Goal: Transaction & Acquisition: Purchase product/service

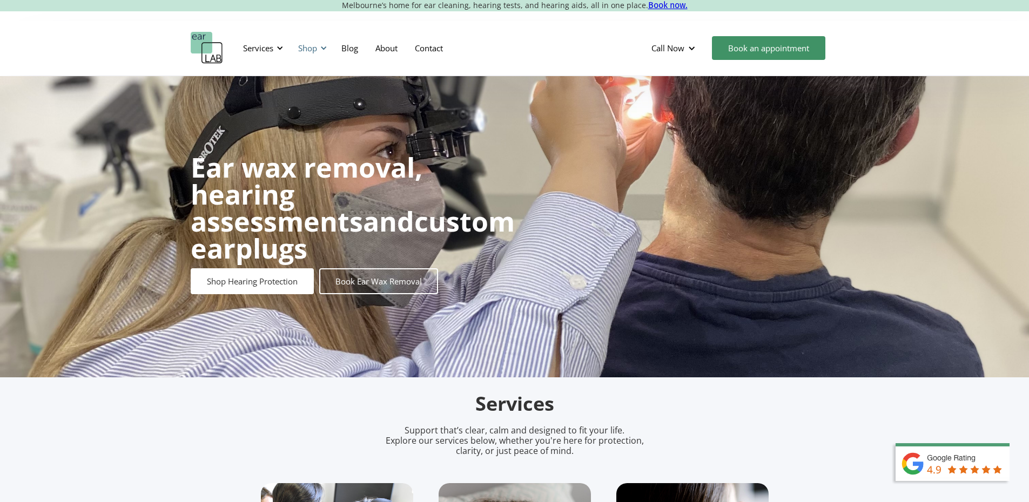
click at [315, 35] on div "Shop" at bounding box center [311, 48] width 38 height 32
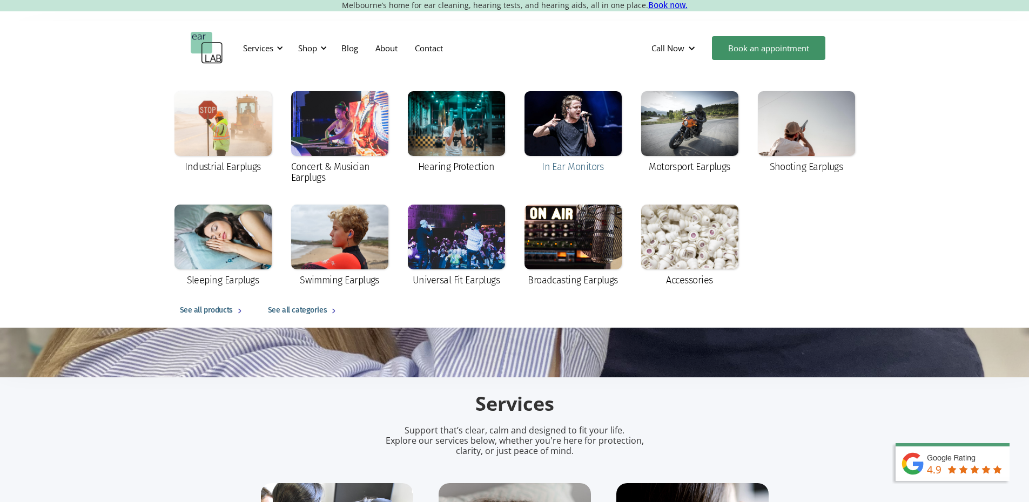
click at [568, 129] on div at bounding box center [573, 123] width 97 height 65
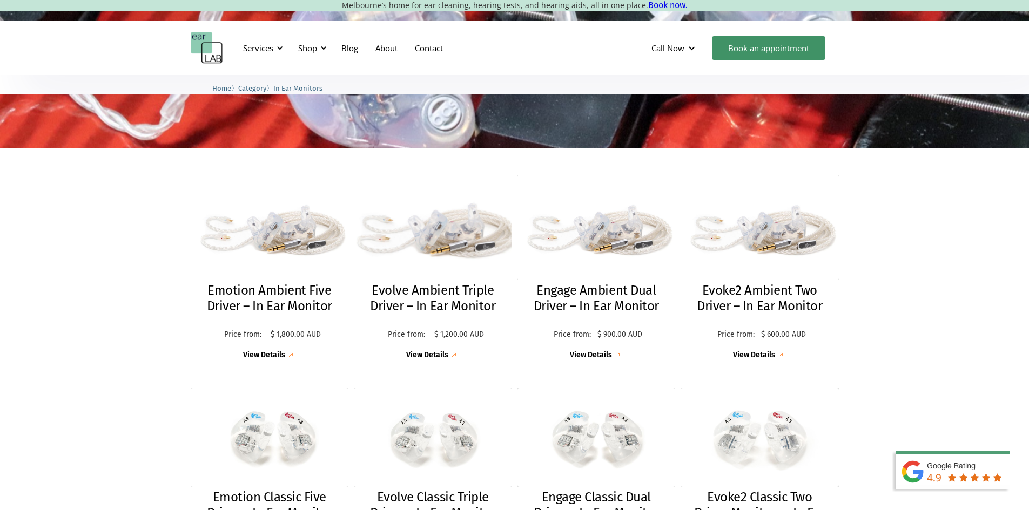
scroll to position [270, 0]
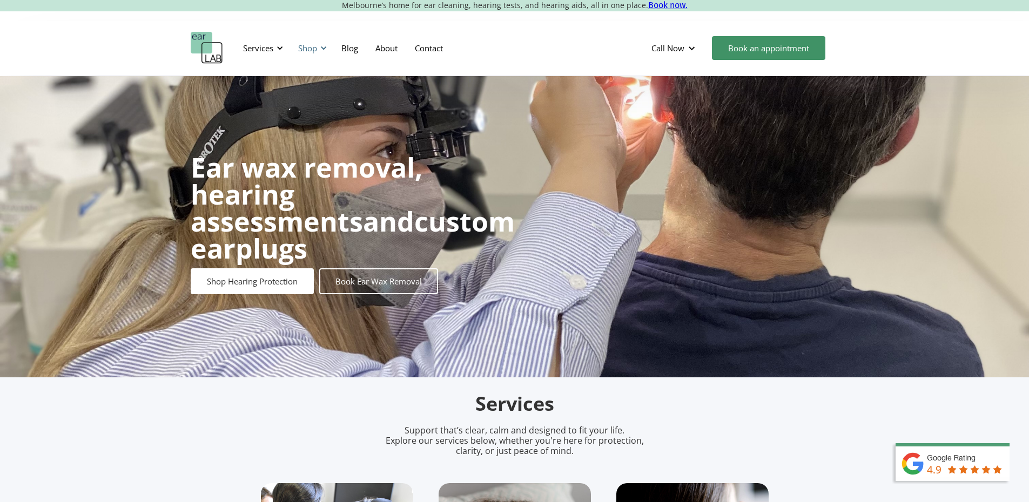
click at [315, 57] on div "Shop" at bounding box center [311, 48] width 38 height 32
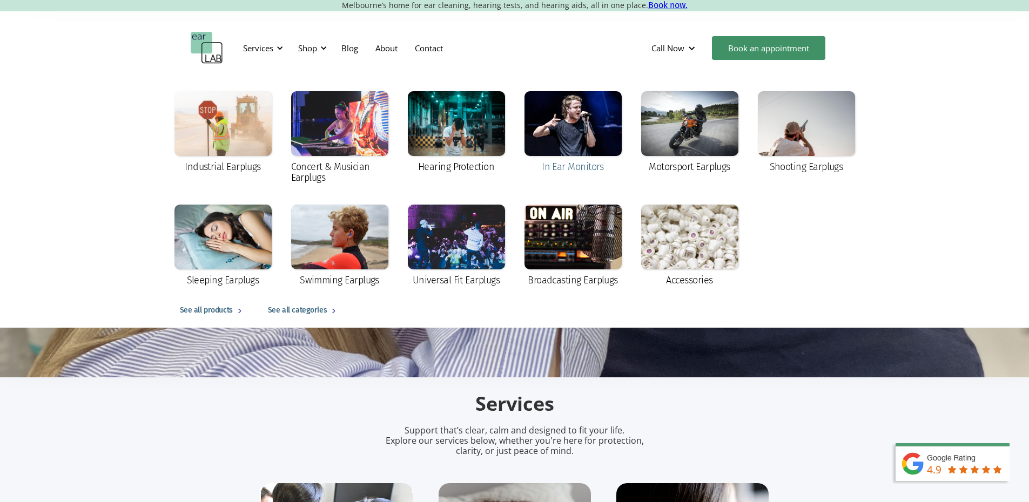
click at [570, 142] on div at bounding box center [573, 123] width 97 height 65
